Goal: Task Accomplishment & Management: Manage account settings

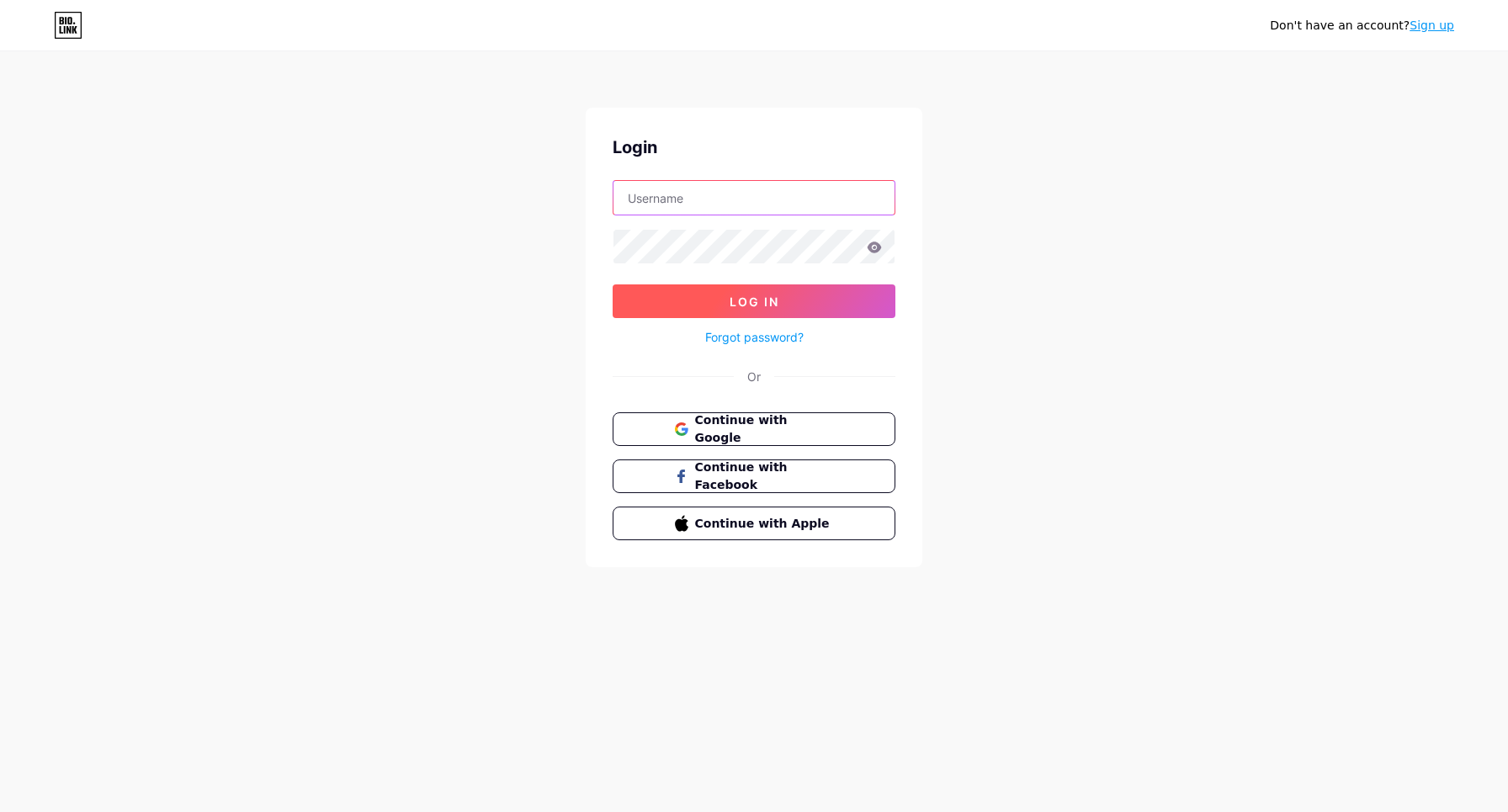
type input "[EMAIL_ADDRESS][DOMAIN_NAME]"
click at [769, 298] on span "Log In" at bounding box center [754, 302] width 50 height 15
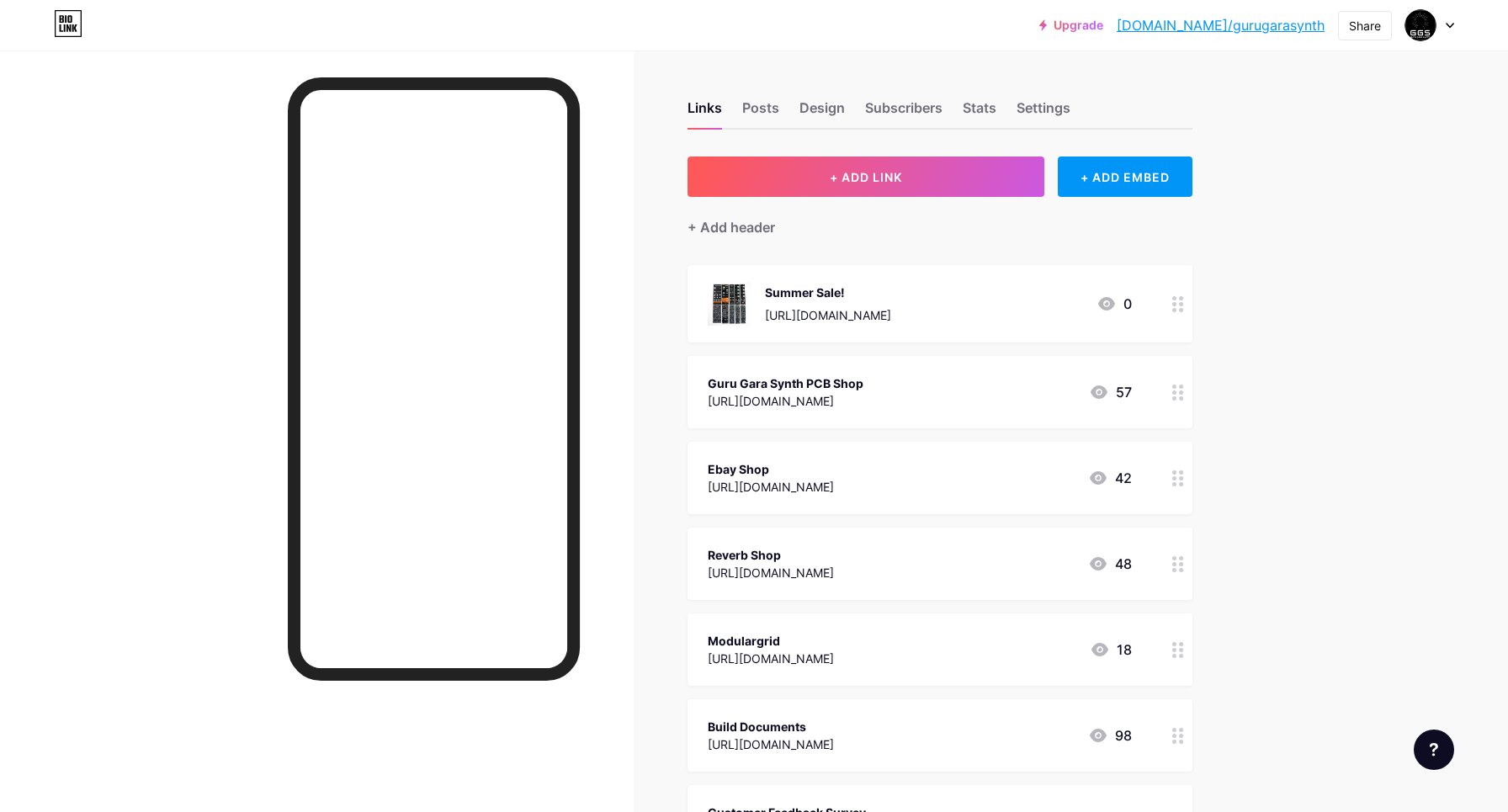
click at [1170, 308] on div at bounding box center [1179, 303] width 29 height 77
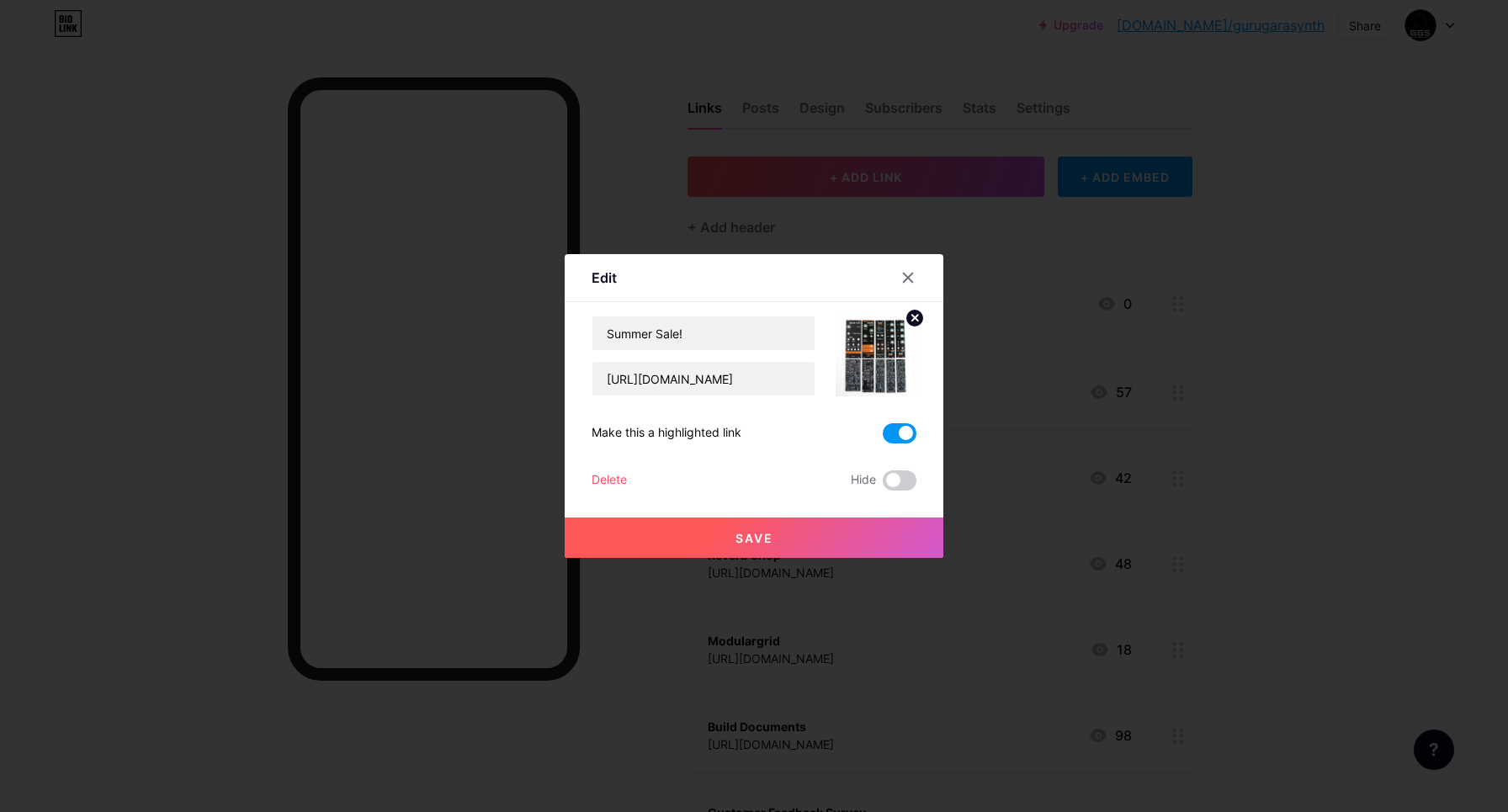
click at [610, 478] on div "Delete" at bounding box center [609, 481] width 35 height 20
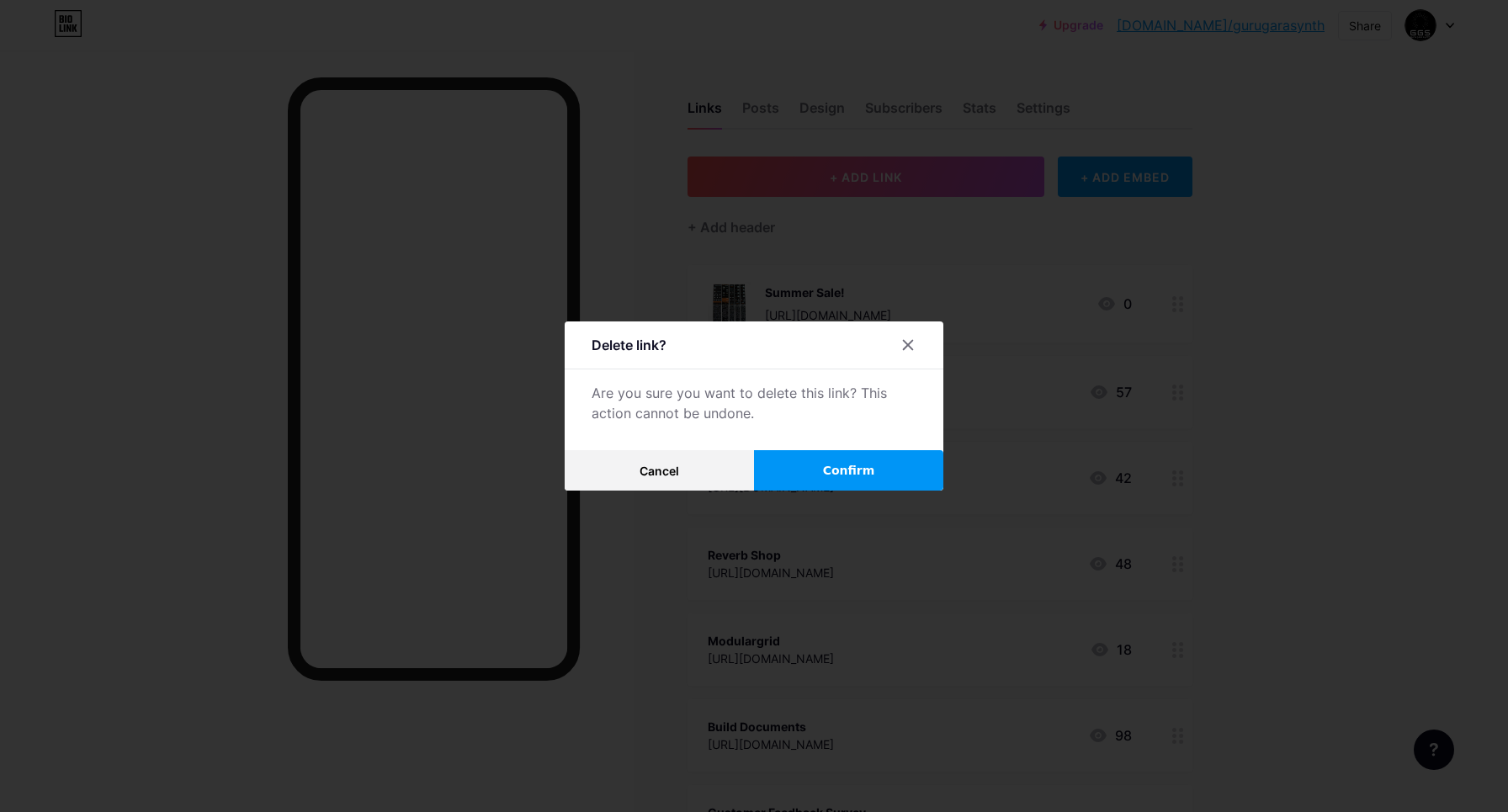
click at [828, 472] on span "Confirm" at bounding box center [849, 470] width 53 height 17
